Goal: Task Accomplishment & Management: Complete application form

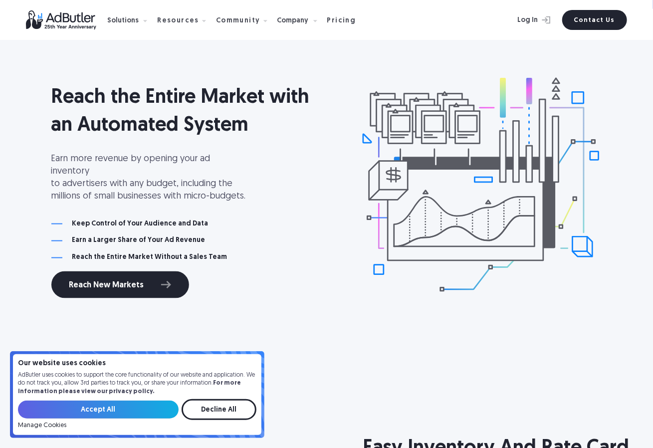
scroll to position [599, 0]
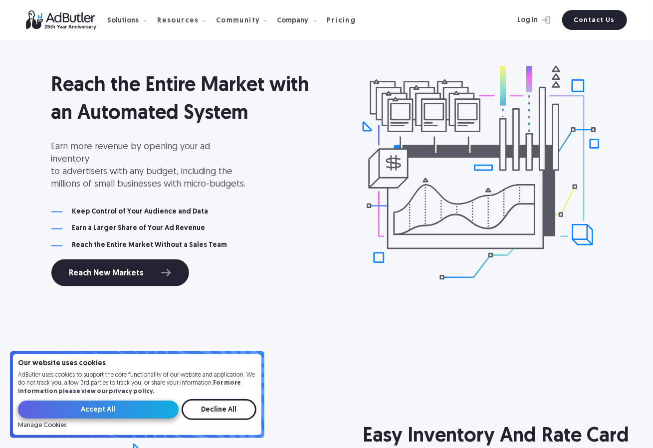
click at [141, 410] on input "Accept All" at bounding box center [98, 410] width 161 height 18
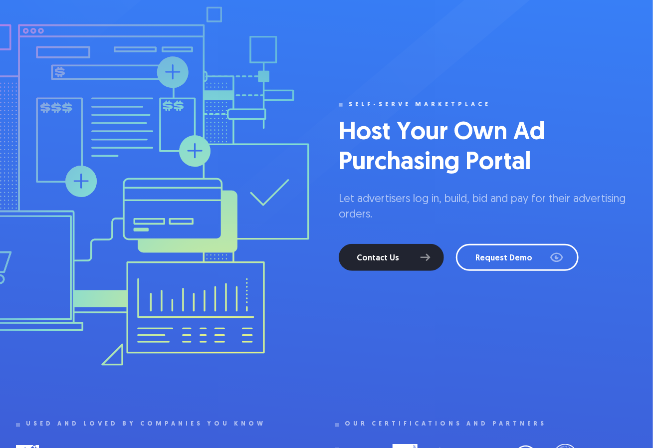
scroll to position [0, 0]
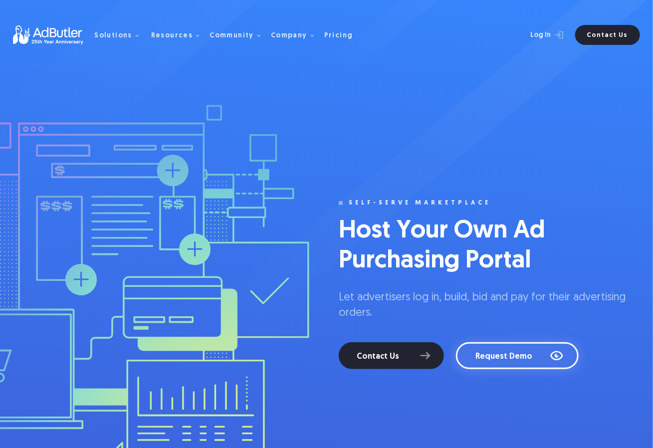
click at [490, 356] on link "Request Demo" at bounding box center [517, 355] width 123 height 27
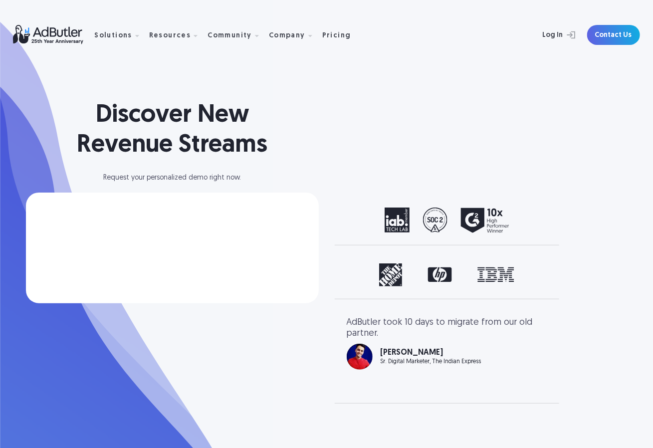
select select "[GEOGRAPHIC_DATA]"
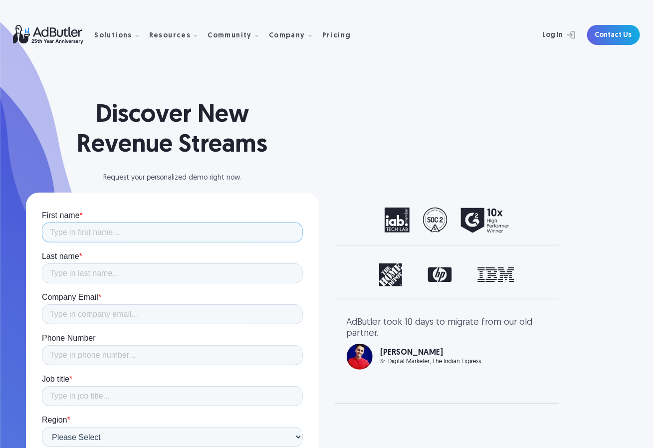
click at [80, 232] on input "First name *" at bounding box center [171, 232] width 261 height 20
type input "[PERSON_NAME]"
type input "15098633763"
type input "[GEOGRAPHIC_DATA]"
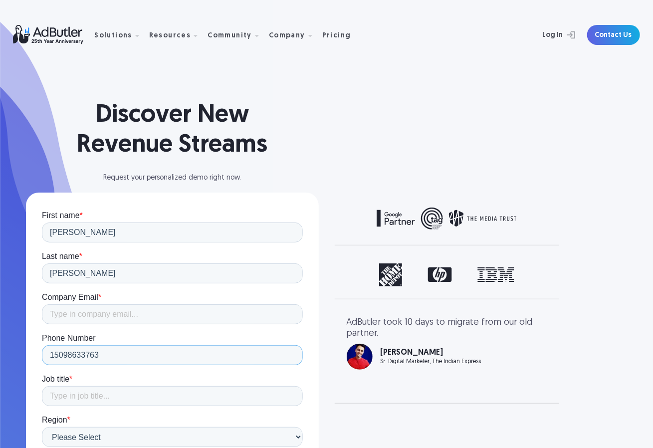
drag, startPoint x: 106, startPoint y: 354, endPoint x: 38, endPoint y: 354, distance: 67.8
click at [82, 315] on input "Company Email *" at bounding box center [171, 314] width 261 height 20
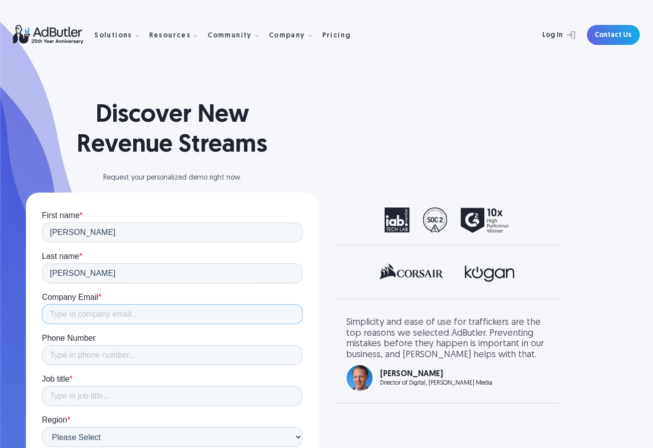
type input "[PERSON_NAME][EMAIL_ADDRESS][PERSON_NAME][DOMAIN_NAME]"
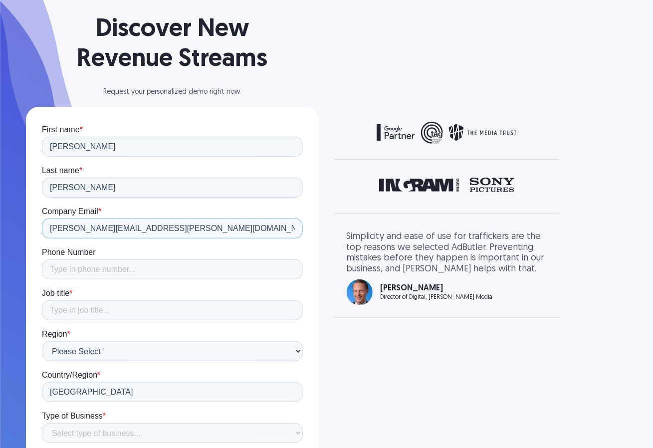
scroll to position [100, 0]
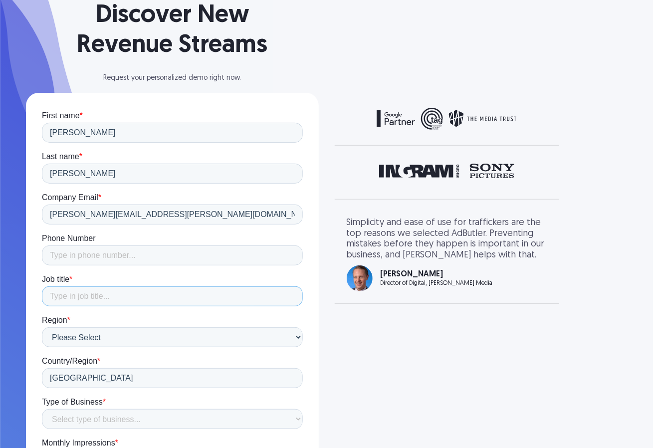
click at [67, 293] on input "Job title *" at bounding box center [171, 296] width 261 height 20
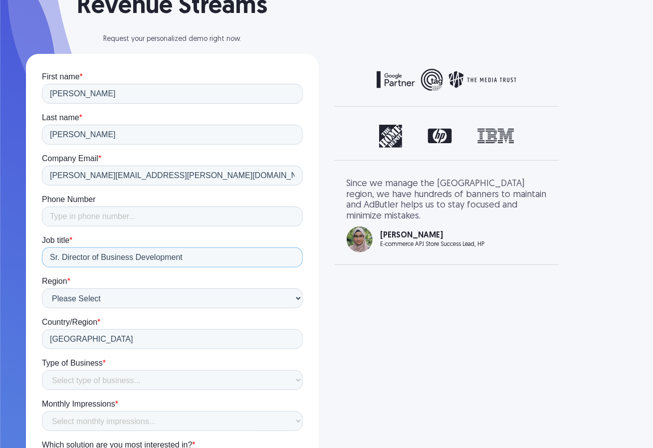
scroll to position [149, 0]
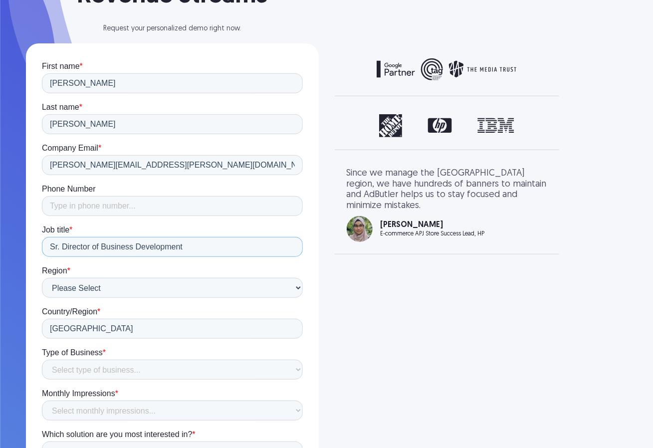
type input "Sr. Director of Business Development"
click at [129, 369] on select "Select type of business... Publisher Advertiser Brand Agency Network SSP DSP Ex…" at bounding box center [171, 369] width 261 height 20
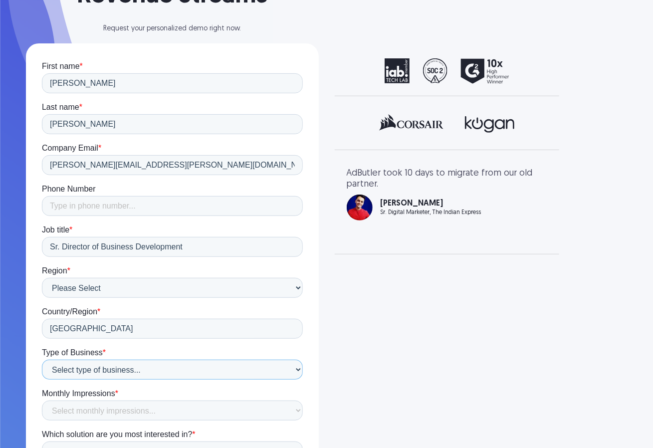
select select "Publisher"
click at [41, 359] on select "Select type of business... Publisher Advertiser Brand Agency Network SSP DSP Ex…" at bounding box center [171, 369] width 261 height 20
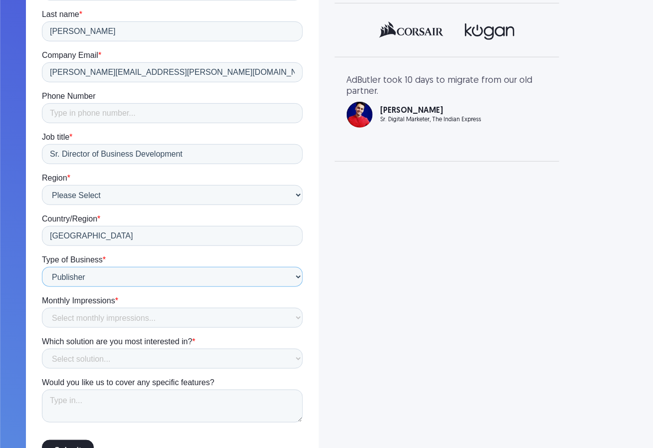
scroll to position [249, 0]
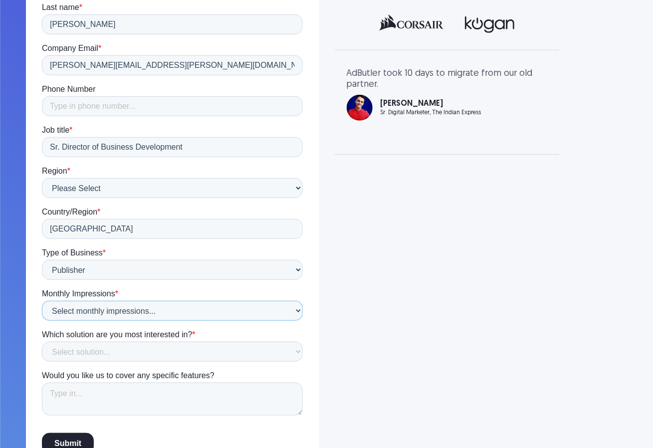
click at [90, 310] on select "Select monthly impressions... Less than 1 million 1 - 10 million 10 - 100 milli…" at bounding box center [171, 311] width 261 height 20
click at [41, 321] on select "Select monthly impressions... Less than 1 million 1 - 10 million 10 - 100 milli…" at bounding box center [171, 311] width 261 height 20
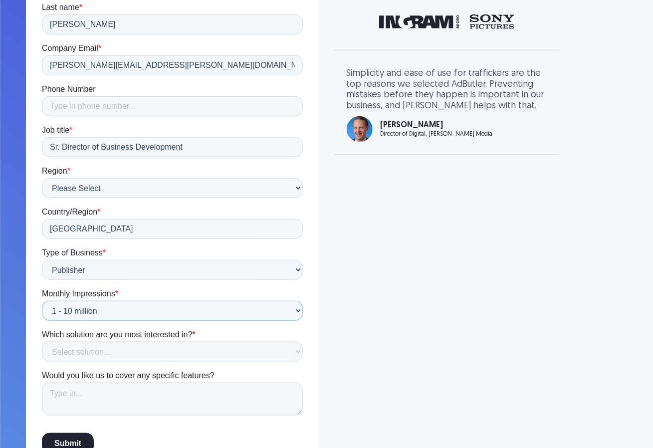
click at [199, 308] on select "Select monthly impressions... Less than 1 million 1 - 10 million 10 - 100 milli…" at bounding box center [171, 311] width 261 height 20
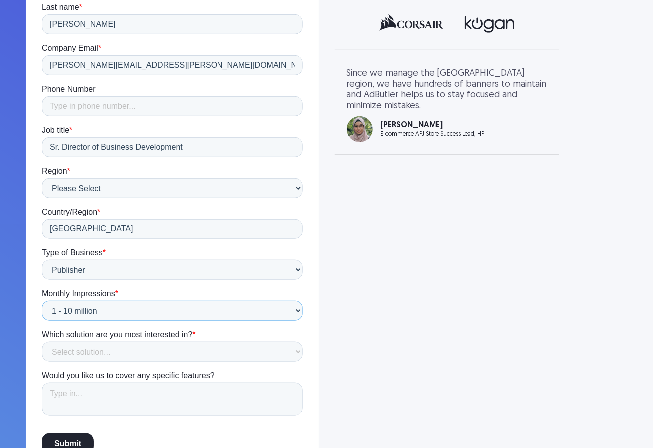
click at [199, 308] on select "Select monthly impressions... Less than 1 million 1 - 10 million 10 - 100 milli…" at bounding box center [171, 311] width 261 height 20
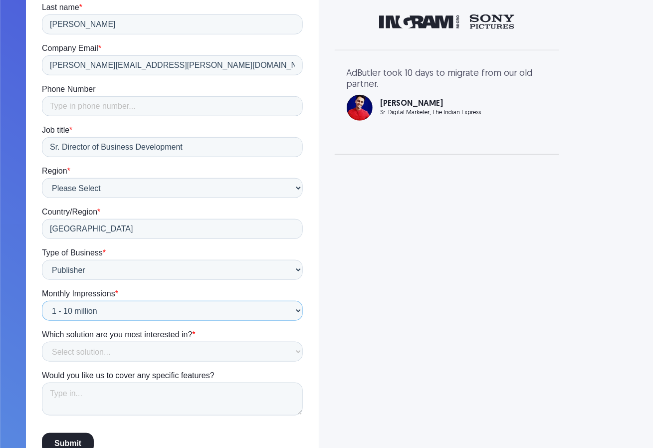
click at [178, 314] on select "Select monthly impressions... Less than 1 million 1 - 10 million 10 - 100 milli…" at bounding box center [171, 311] width 261 height 20
select select "10 - 100 million"
click at [41, 321] on select "Select monthly impressions... Less than 1 million 1 - 10 million 10 - 100 milli…" at bounding box center [171, 311] width 261 height 20
click at [96, 351] on select "Select solution... Display Ad Server Supply-Side Programmatic Video Ad Server M…" at bounding box center [171, 352] width 261 height 20
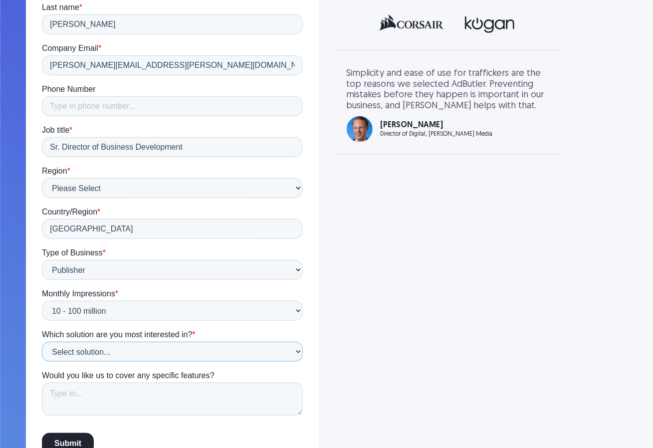
select select "Self- Serve Marketplace"
click at [41, 362] on select "Select solution... Display Ad Server Supply-Side Programmatic Video Ad Server M…" at bounding box center [171, 352] width 261 height 20
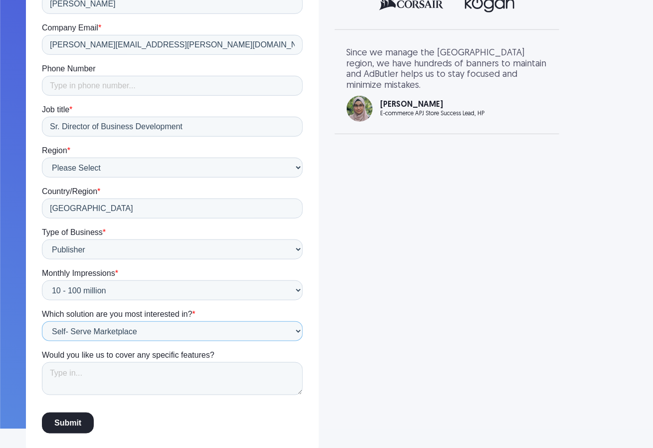
scroll to position [280, 0]
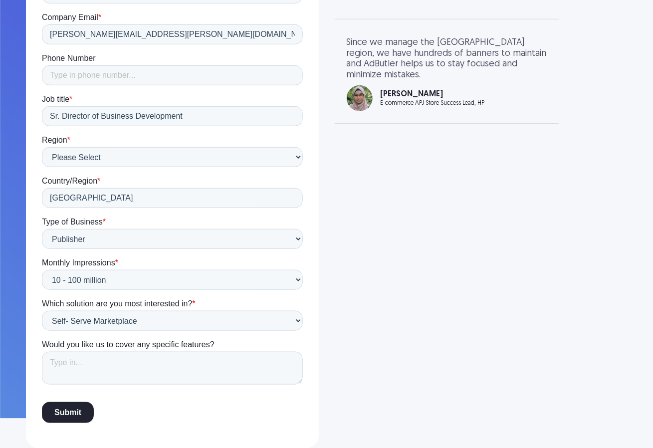
click at [78, 410] on input "Submit" at bounding box center [67, 413] width 52 height 21
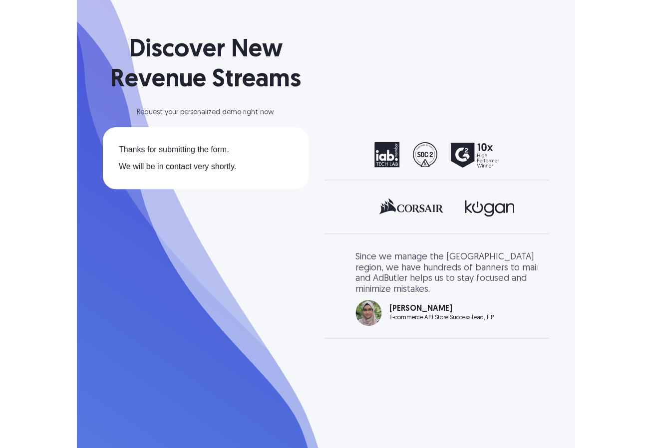
scroll to position [0, 0]
